Goal: Task Accomplishment & Management: Manage account settings

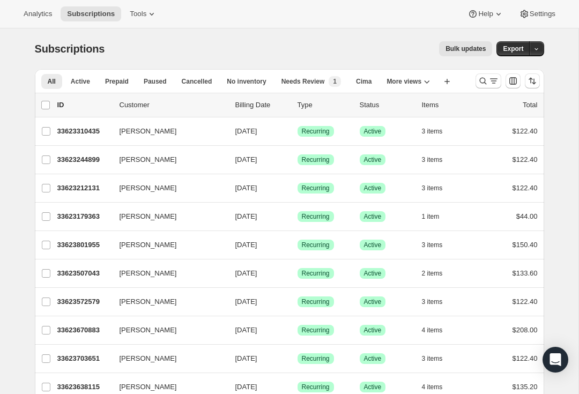
click at [480, 78] on icon "Search and filter results" at bounding box center [483, 81] width 11 height 11
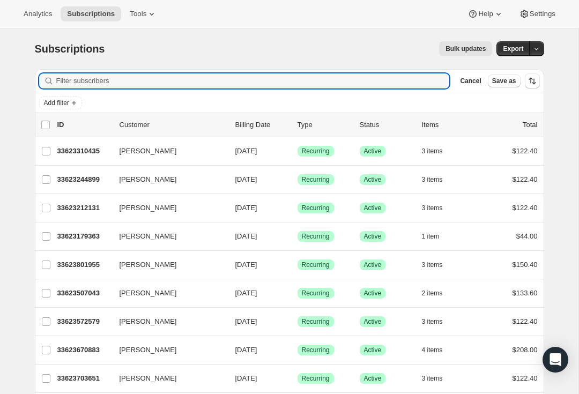
click at [87, 85] on input "Filter subscribers" at bounding box center [252, 80] width 393 height 15
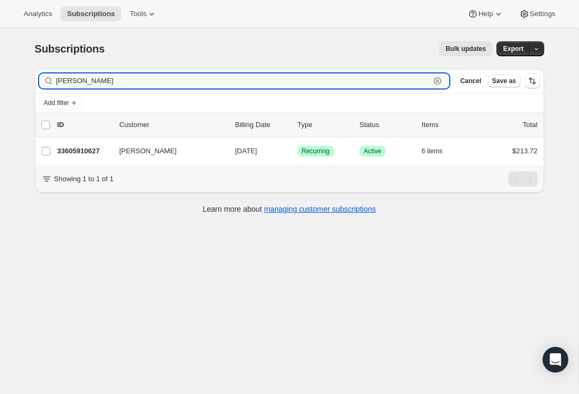
type input "[PERSON_NAME]"
click at [77, 152] on p "33605910627" at bounding box center [84, 151] width 54 height 11
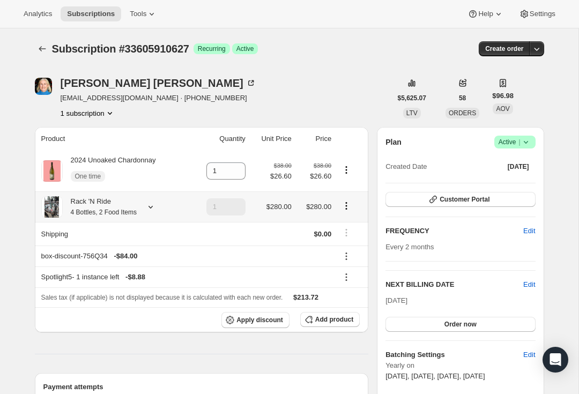
click at [153, 211] on icon at bounding box center [150, 207] width 11 height 11
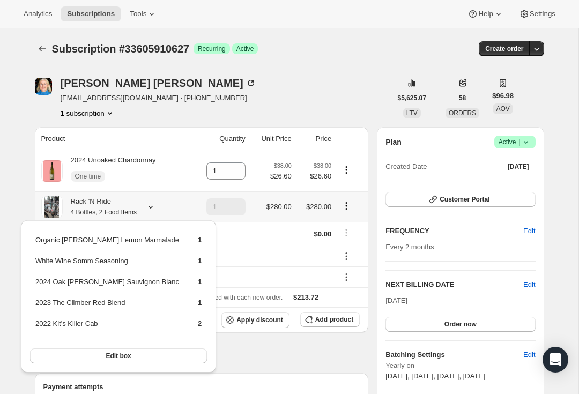
click at [106, 358] on span "Edit box" at bounding box center [118, 356] width 25 height 9
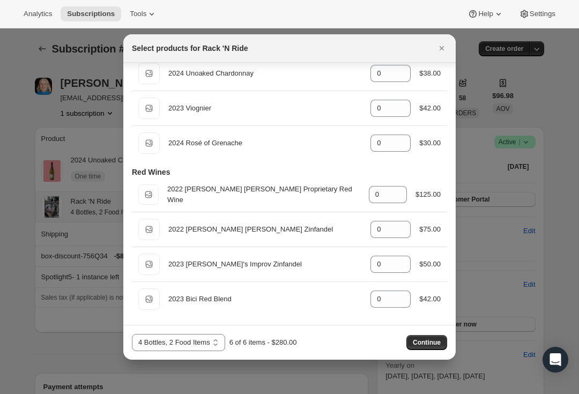
scroll to position [292, 0]
click at [400, 260] on icon ":reo:" at bounding box center [402, 260] width 5 height 3
click at [398, 258] on icon ":reo:" at bounding box center [402, 261] width 11 height 11
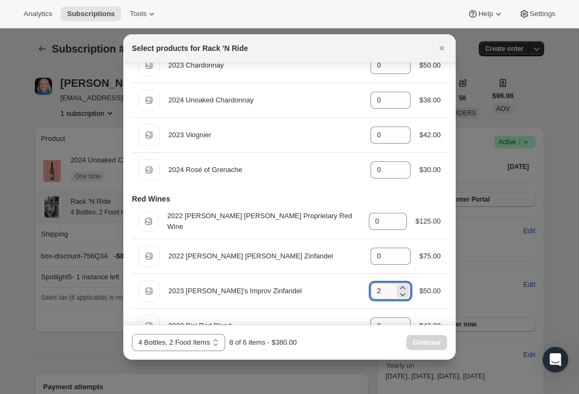
scroll to position [277, 0]
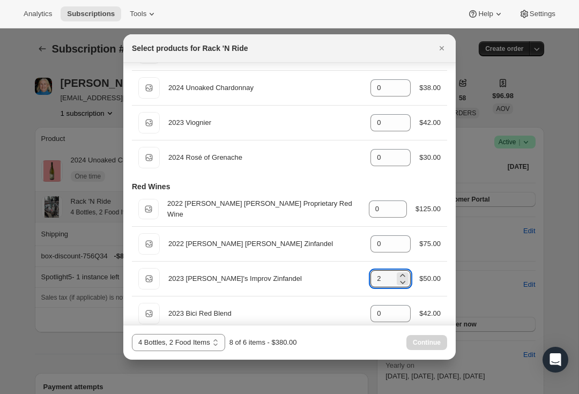
click at [406, 285] on icon ":reo:" at bounding box center [402, 282] width 11 height 11
type input "1"
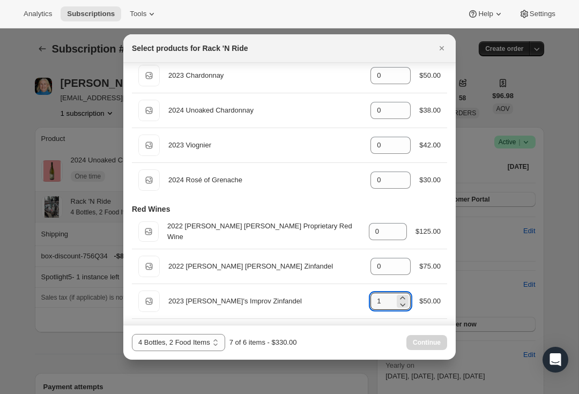
scroll to position [240, 0]
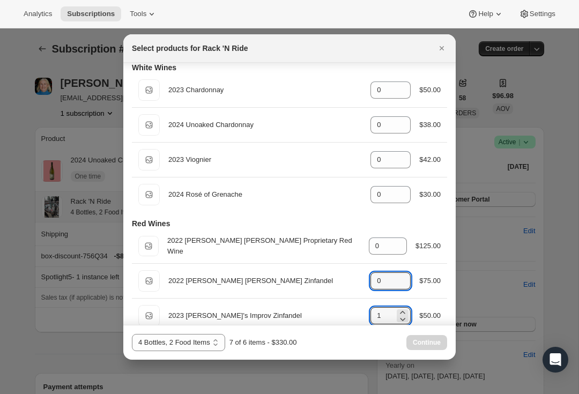
click at [403, 275] on icon ":reo:" at bounding box center [402, 277] width 11 height 11
type input "1"
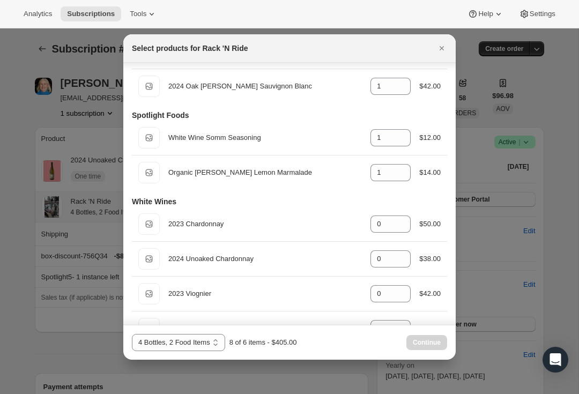
scroll to position [105, 0]
click at [401, 255] on icon ":reo:" at bounding box center [402, 256] width 11 height 11
type input "1"
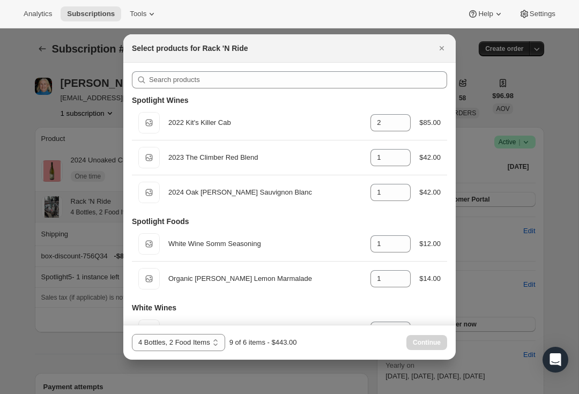
scroll to position [0, 0]
click at [416, 251] on div "Default Title White Wine Somm Seasoning gid://shopify/ProductVariant/4344166291…" at bounding box center [289, 243] width 302 height 21
click at [403, 245] on icon ":reo:" at bounding box center [402, 247] width 11 height 11
type input "0"
click at [406, 281] on icon ":reo:" at bounding box center [402, 282] width 11 height 11
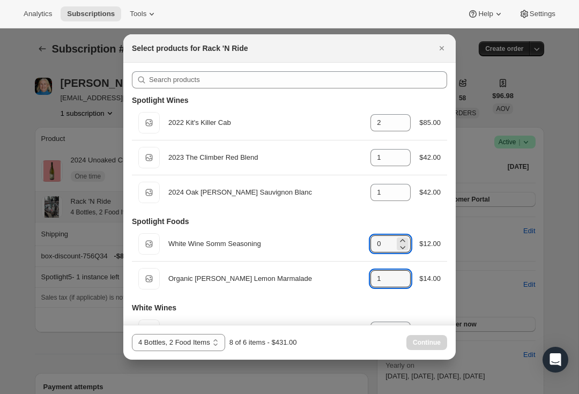
type input "0"
click at [404, 198] on icon ":reo:" at bounding box center [402, 195] width 11 height 11
type input "0"
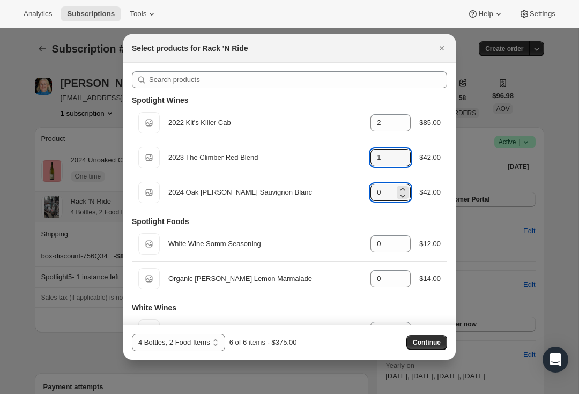
click at [402, 165] on icon ":reo:" at bounding box center [402, 160] width 11 height 11
type input "0"
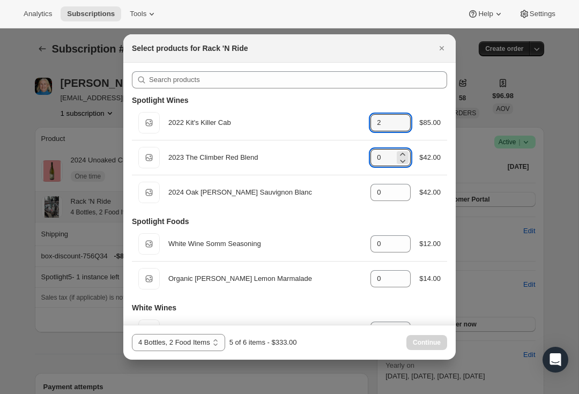
click at [405, 130] on icon ":reo:" at bounding box center [402, 126] width 11 height 11
click at [404, 130] on icon ":reo:" at bounding box center [402, 126] width 11 height 11
type input "0"
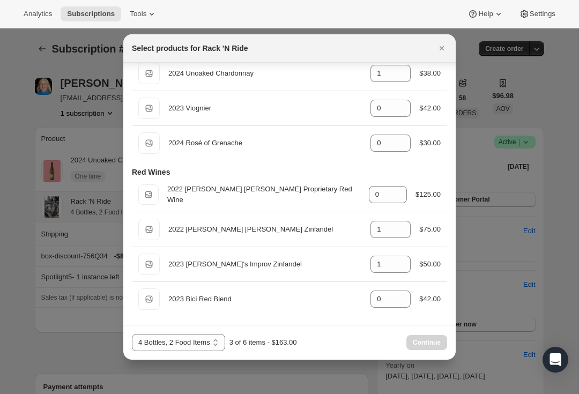
scroll to position [292, 0]
click at [455, 45] on div "Select products for Rack 'N Ride" at bounding box center [289, 48] width 332 height 28
click at [446, 44] on icon "Close" at bounding box center [441, 48] width 11 height 11
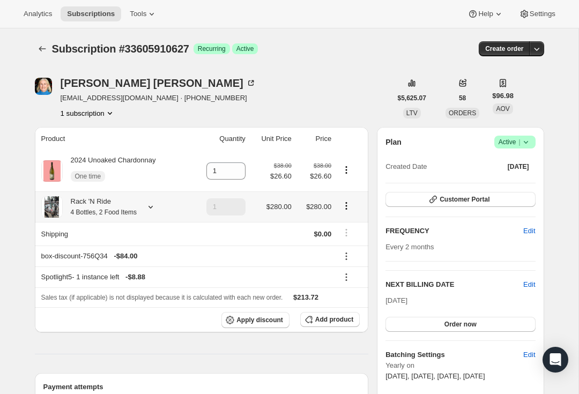
click at [445, 50] on div "Create order" at bounding box center [456, 48] width 173 height 15
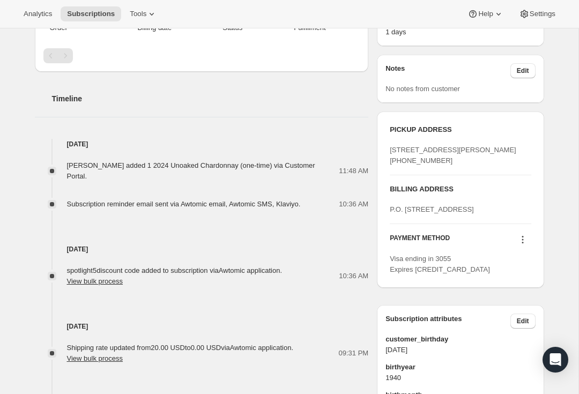
scroll to position [375, 0]
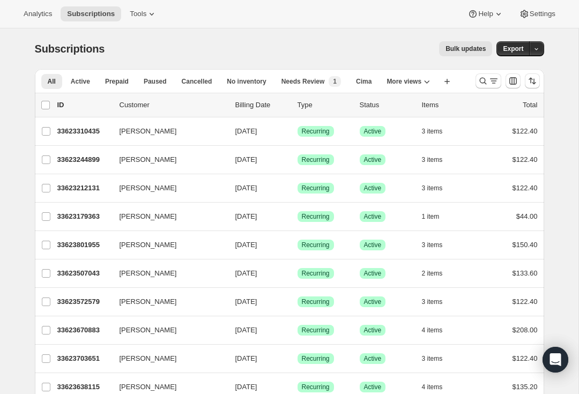
click at [484, 78] on icon "Search and filter results" at bounding box center [483, 81] width 11 height 11
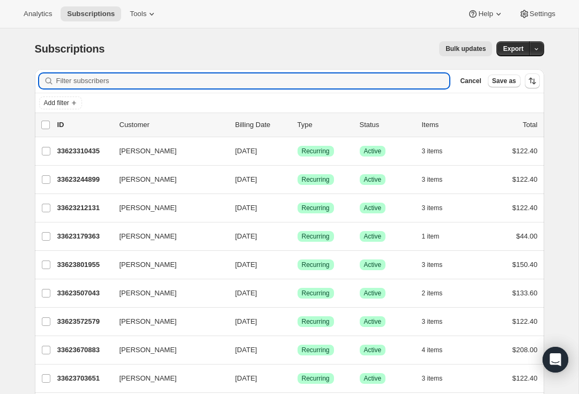
click at [56, 85] on input "Filter subscribers" at bounding box center [252, 80] width 393 height 15
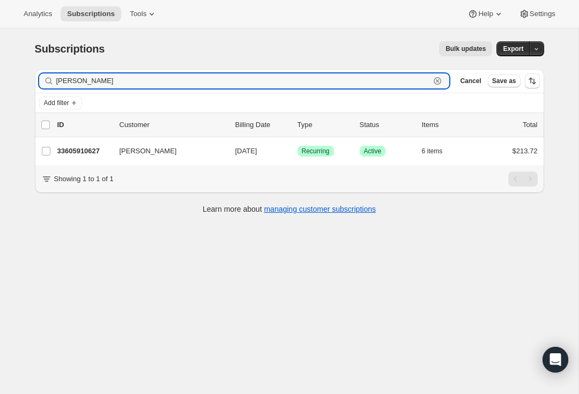
type input "[PERSON_NAME]"
